Goal: Check status: Check status

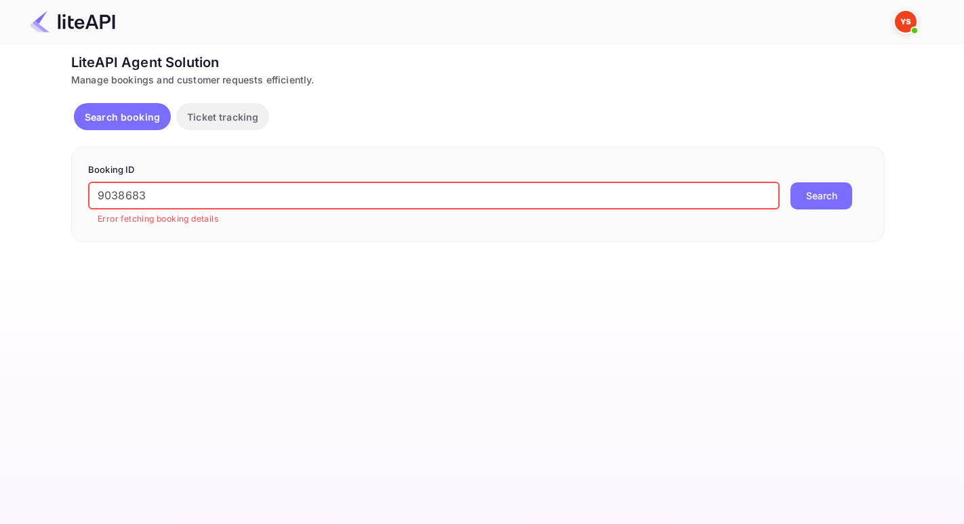
drag, startPoint x: 176, startPoint y: 201, endPoint x: 28, endPoint y: 167, distance: 152.1
click at [28, 167] on div "Ticket Affiliate URL https://www.nuitee.com/ Business partner name Nuitee Trave…" at bounding box center [477, 147] width 923 height 190
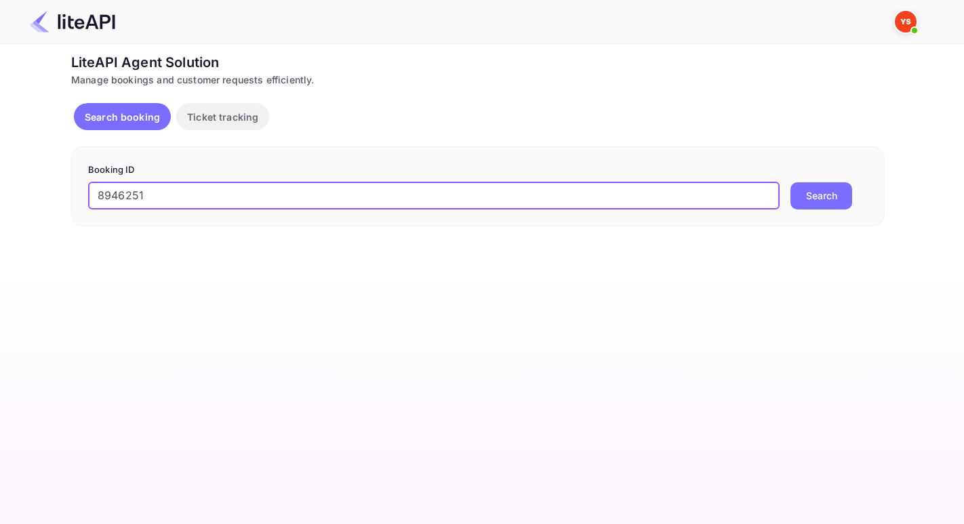
type input "8946251"
click at [790, 182] on button "Search" at bounding box center [821, 195] width 62 height 27
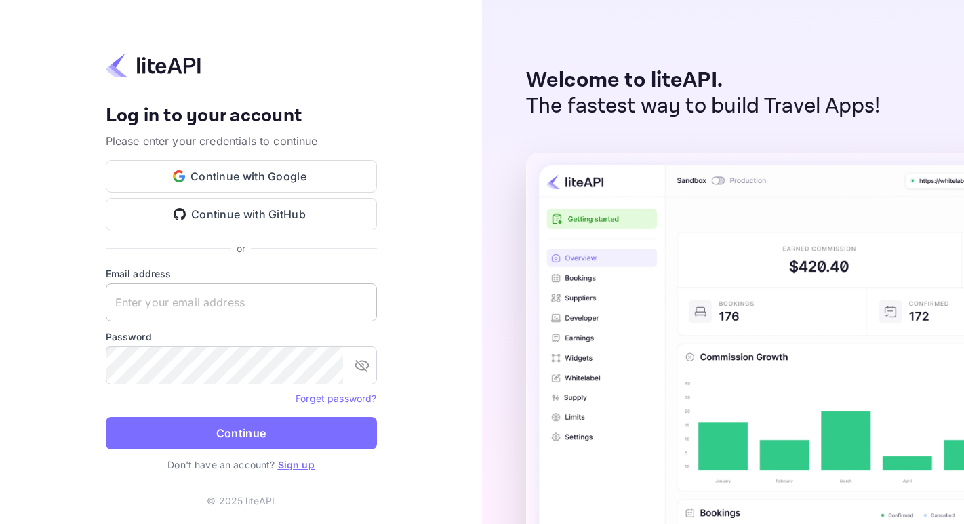
click at [223, 292] on input "text" at bounding box center [241, 302] width 271 height 38
paste input "adminpassword_support@yandex-team.ru"
type input "adminpassword_support@yandex-team.ru"
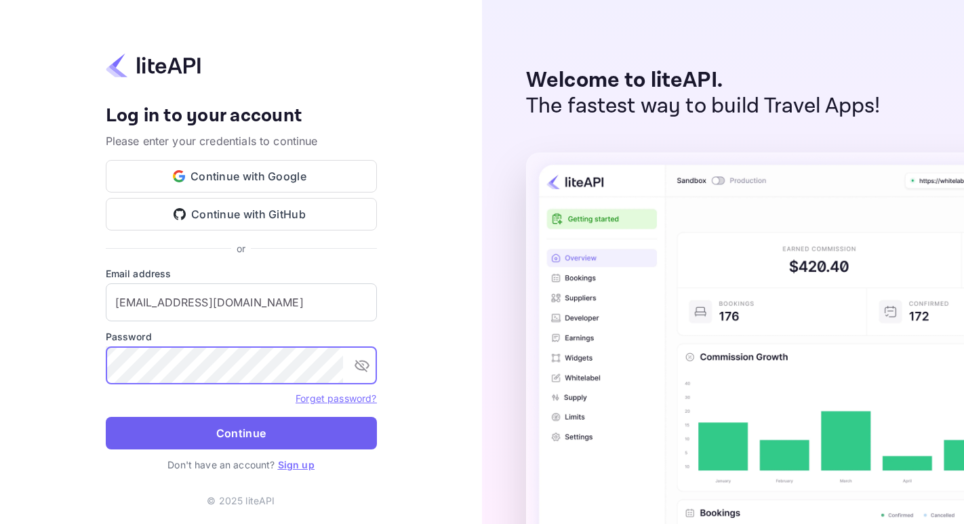
click at [245, 430] on button "Continue" at bounding box center [241, 433] width 271 height 33
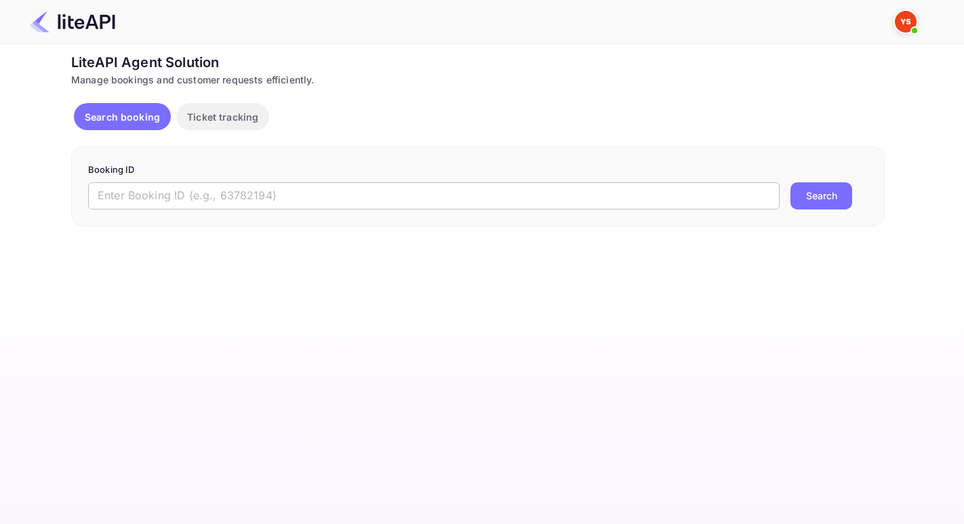
click at [207, 190] on input "text" at bounding box center [434, 195] width 692 height 27
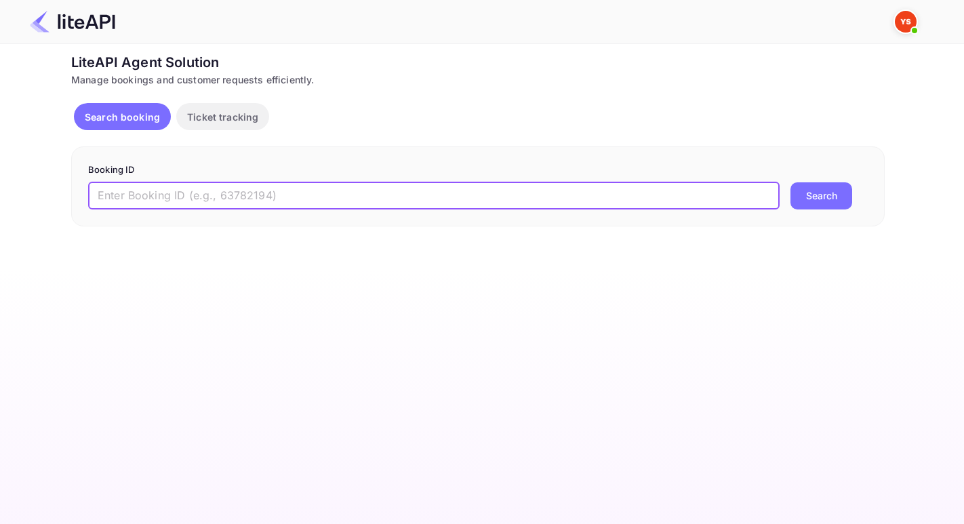
paste input "8946251"
type input "8946251"
click at [790, 182] on button "Search" at bounding box center [821, 195] width 62 height 27
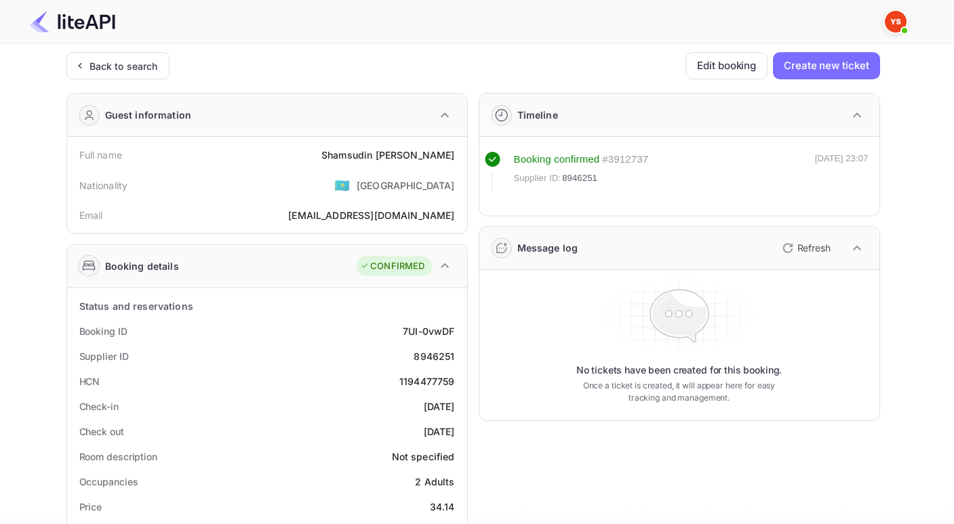
click at [414, 391] on div "HCN 1194477759" at bounding box center [267, 381] width 389 height 25
